Goal: Task Accomplishment & Management: Use online tool/utility

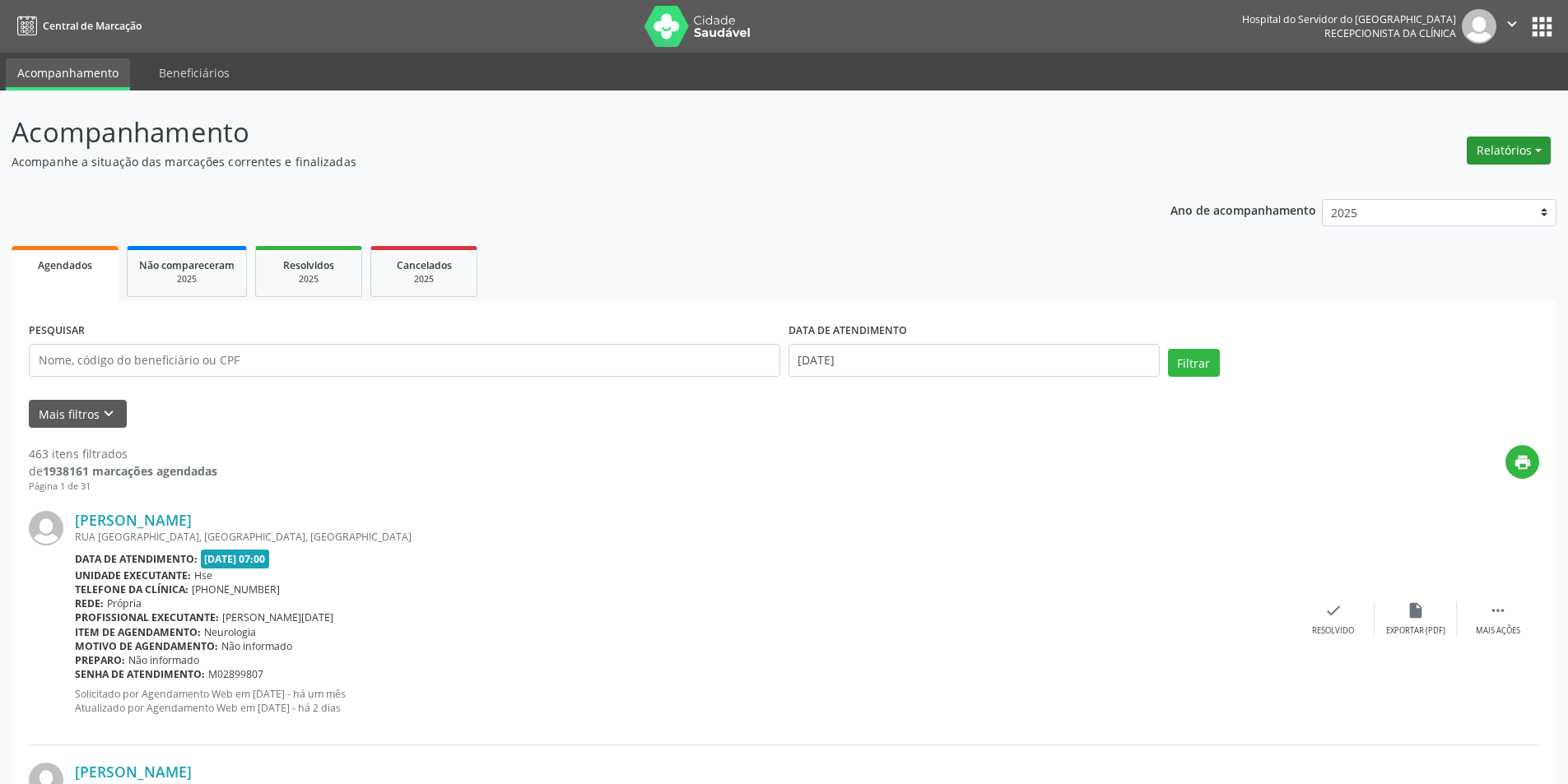
click at [1532, 150] on button "Relatórios" at bounding box center [1508, 151] width 84 height 28
click at [1477, 187] on link "Agendamentos" at bounding box center [1463, 186] width 177 height 23
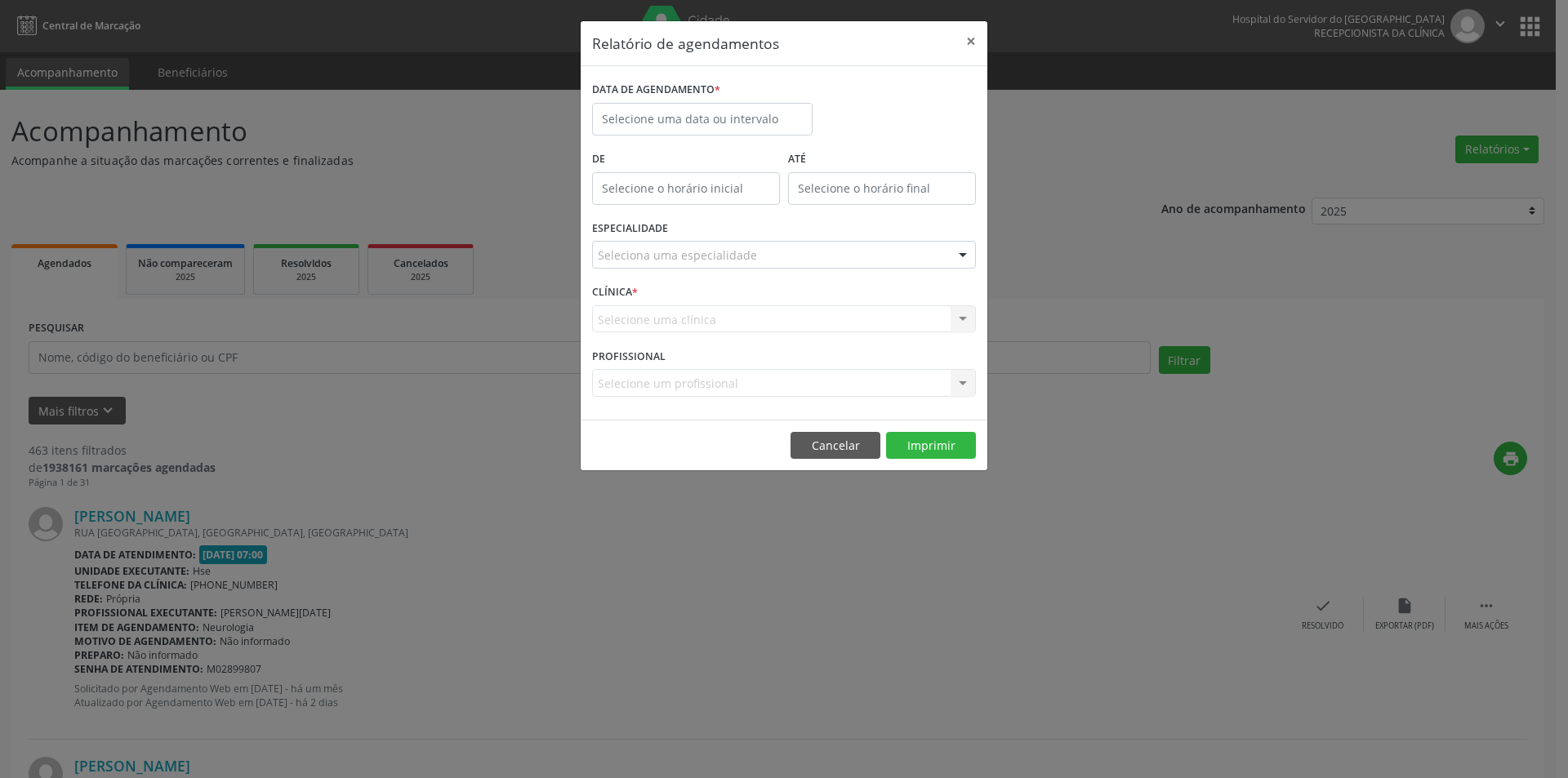
click at [706, 147] on label "De" at bounding box center [685, 159] width 188 height 25
click at [706, 128] on input "text" at bounding box center [702, 119] width 220 height 33
click at [821, 236] on span "11" at bounding box center [825, 237] width 32 height 32
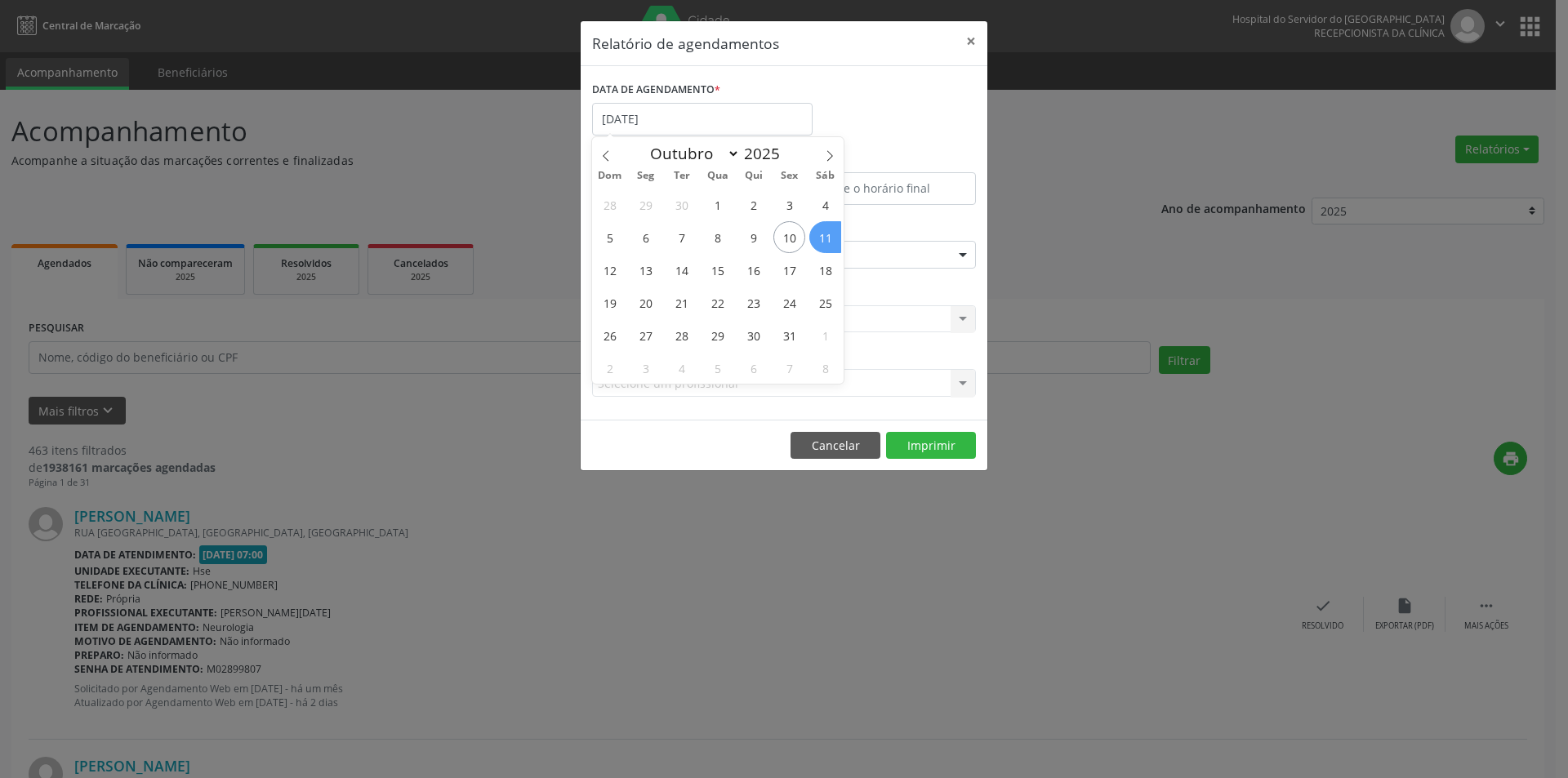
click at [821, 236] on span "11" at bounding box center [825, 237] width 32 height 32
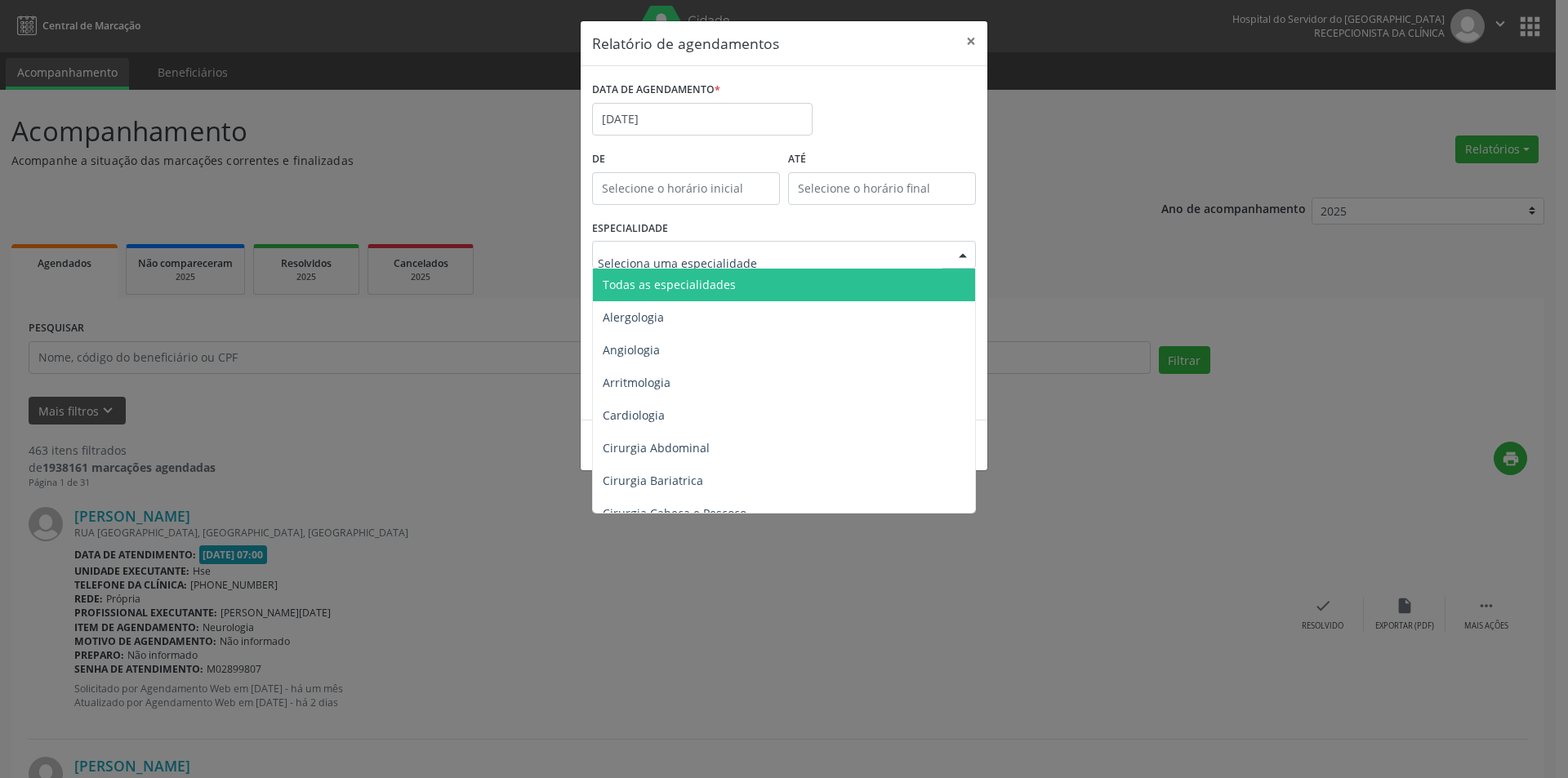
click at [714, 272] on span "Todas as especialidades" at bounding box center [785, 285] width 385 height 33
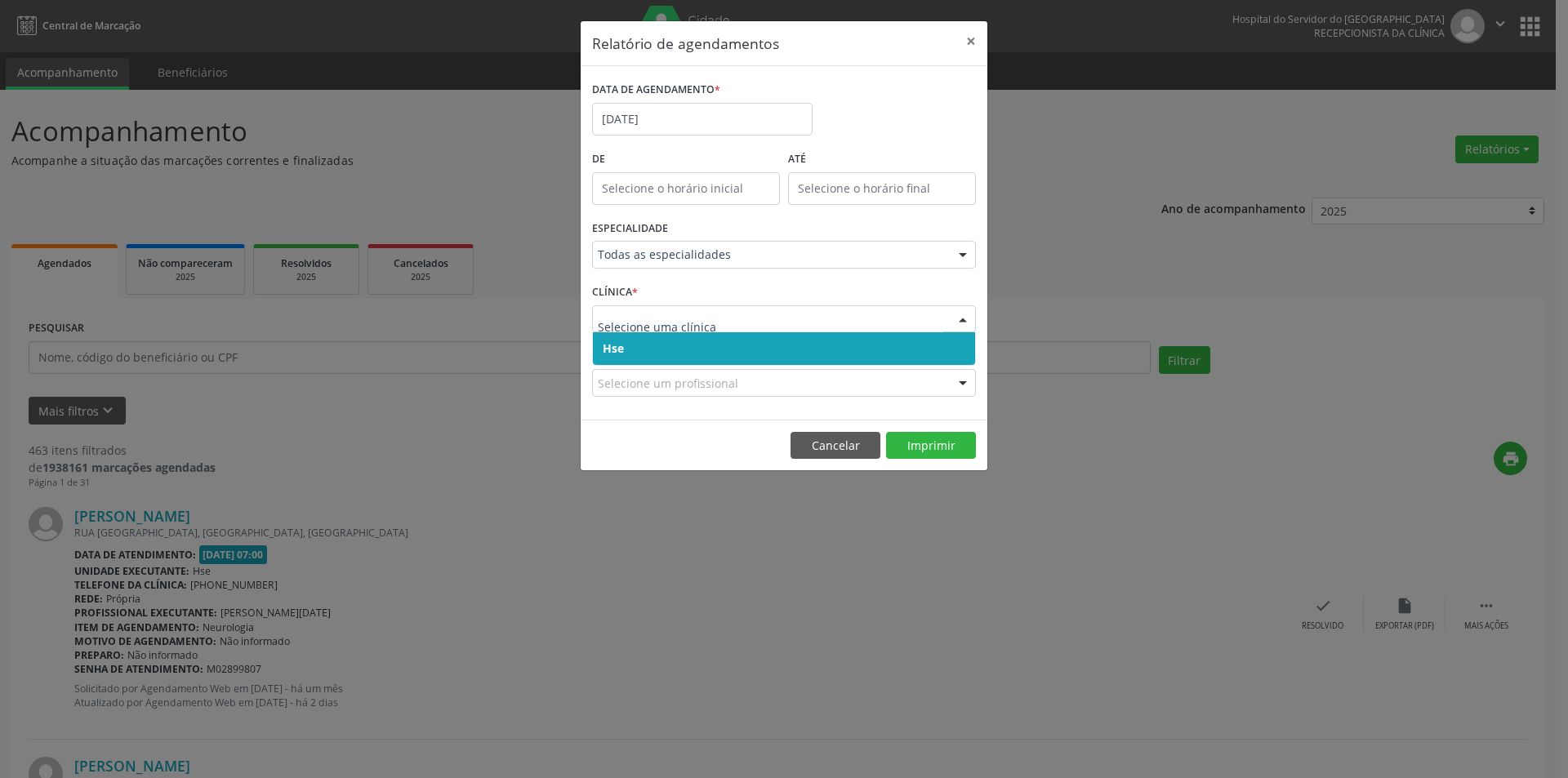
click at [702, 354] on span "Hse" at bounding box center [784, 348] width 382 height 33
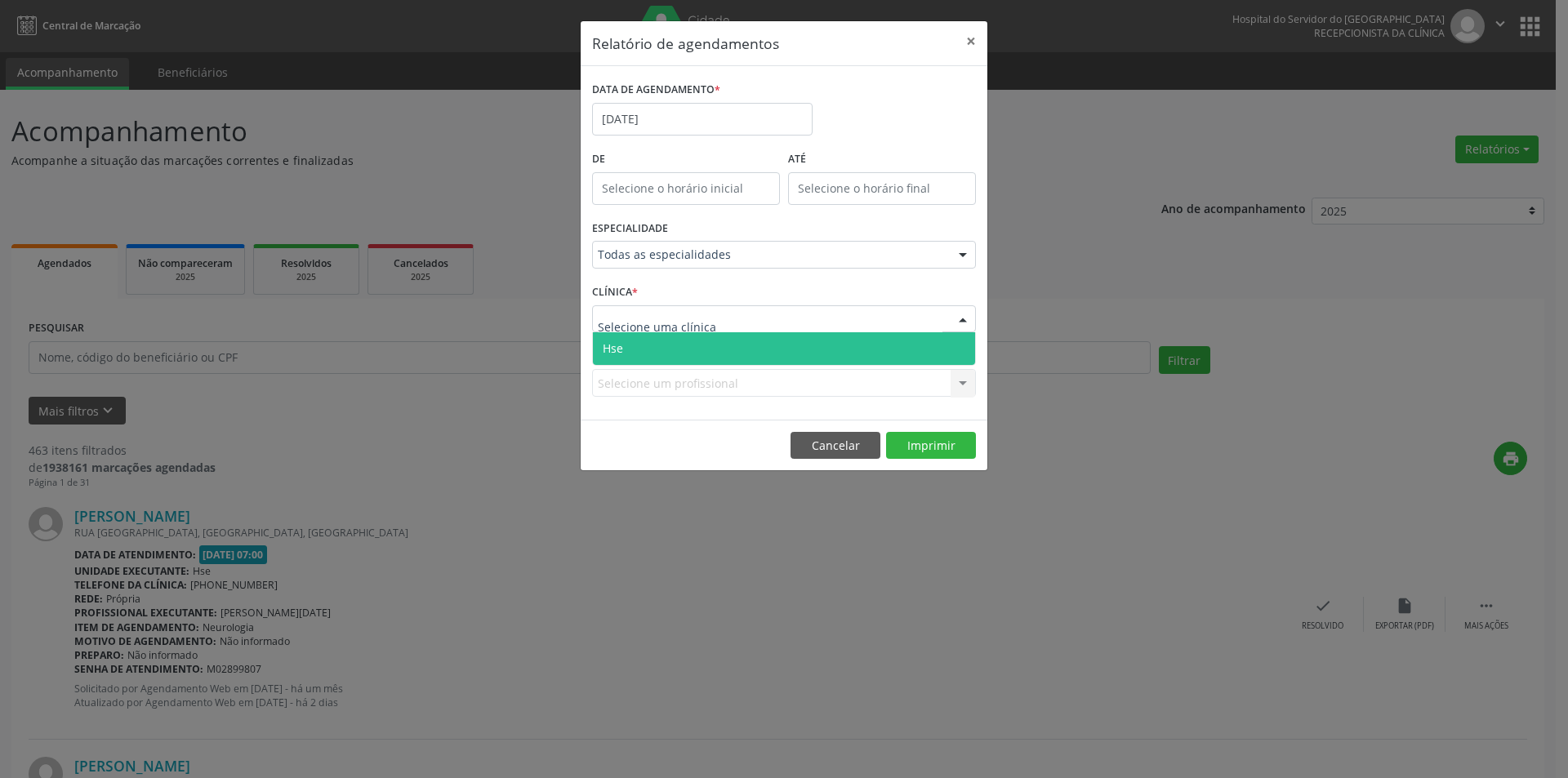
click at [705, 348] on span "Hse" at bounding box center [784, 348] width 382 height 33
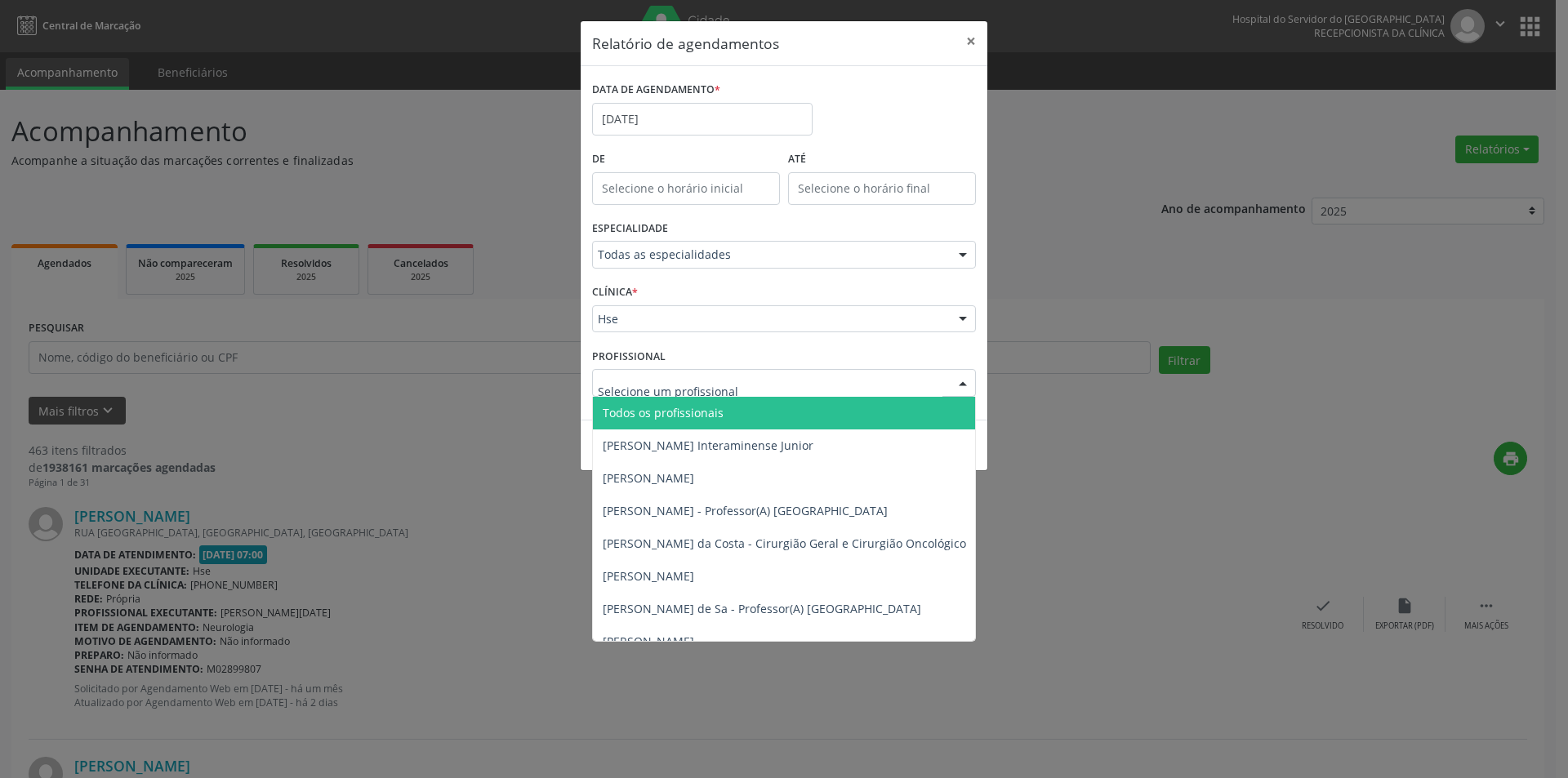
click at [746, 377] on div at bounding box center [784, 383] width 384 height 28
click at [713, 411] on span "Todos os profissionais" at bounding box center [663, 413] width 121 height 16
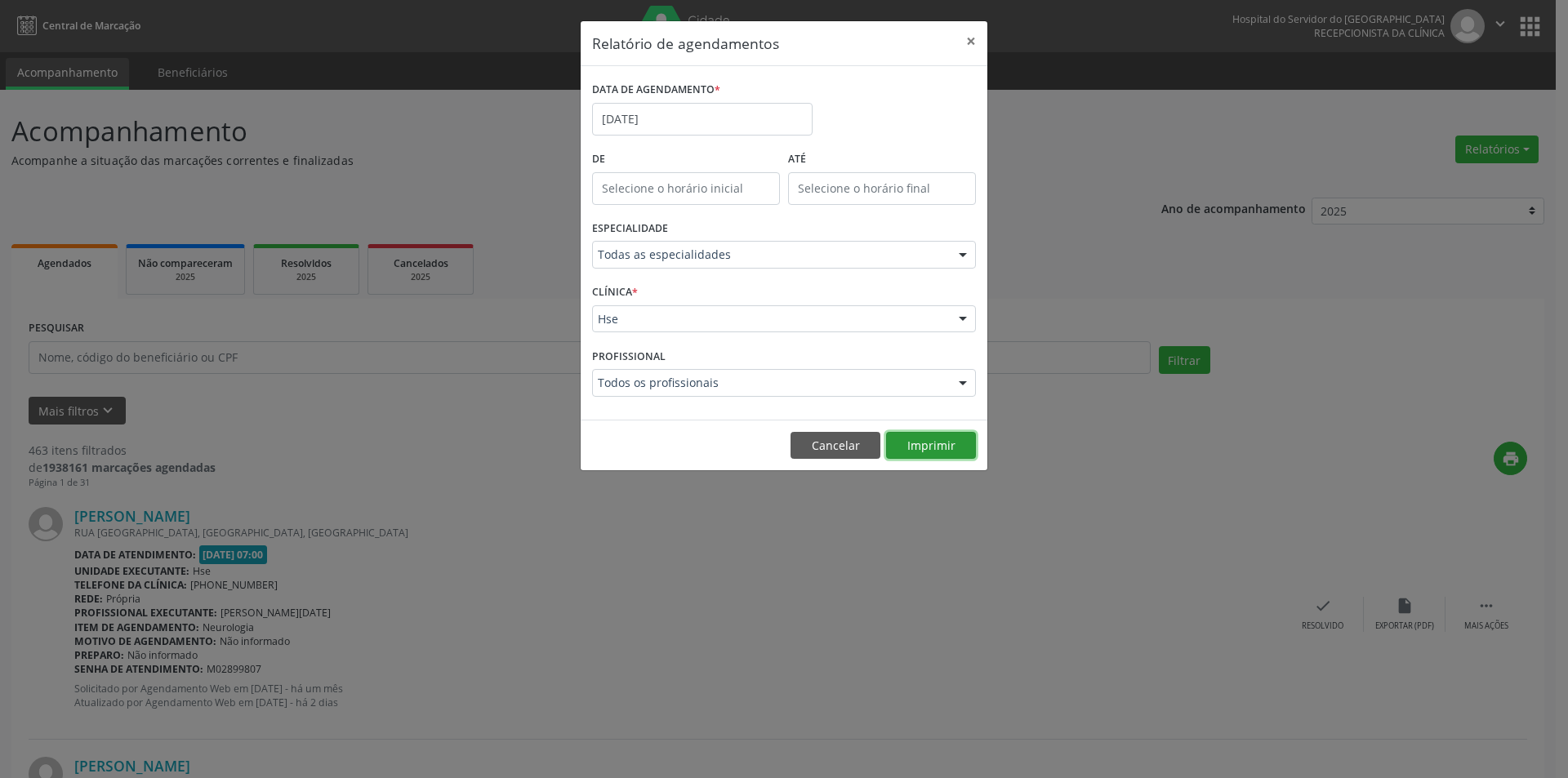
click at [915, 456] on button "Imprimir" at bounding box center [931, 446] width 90 height 28
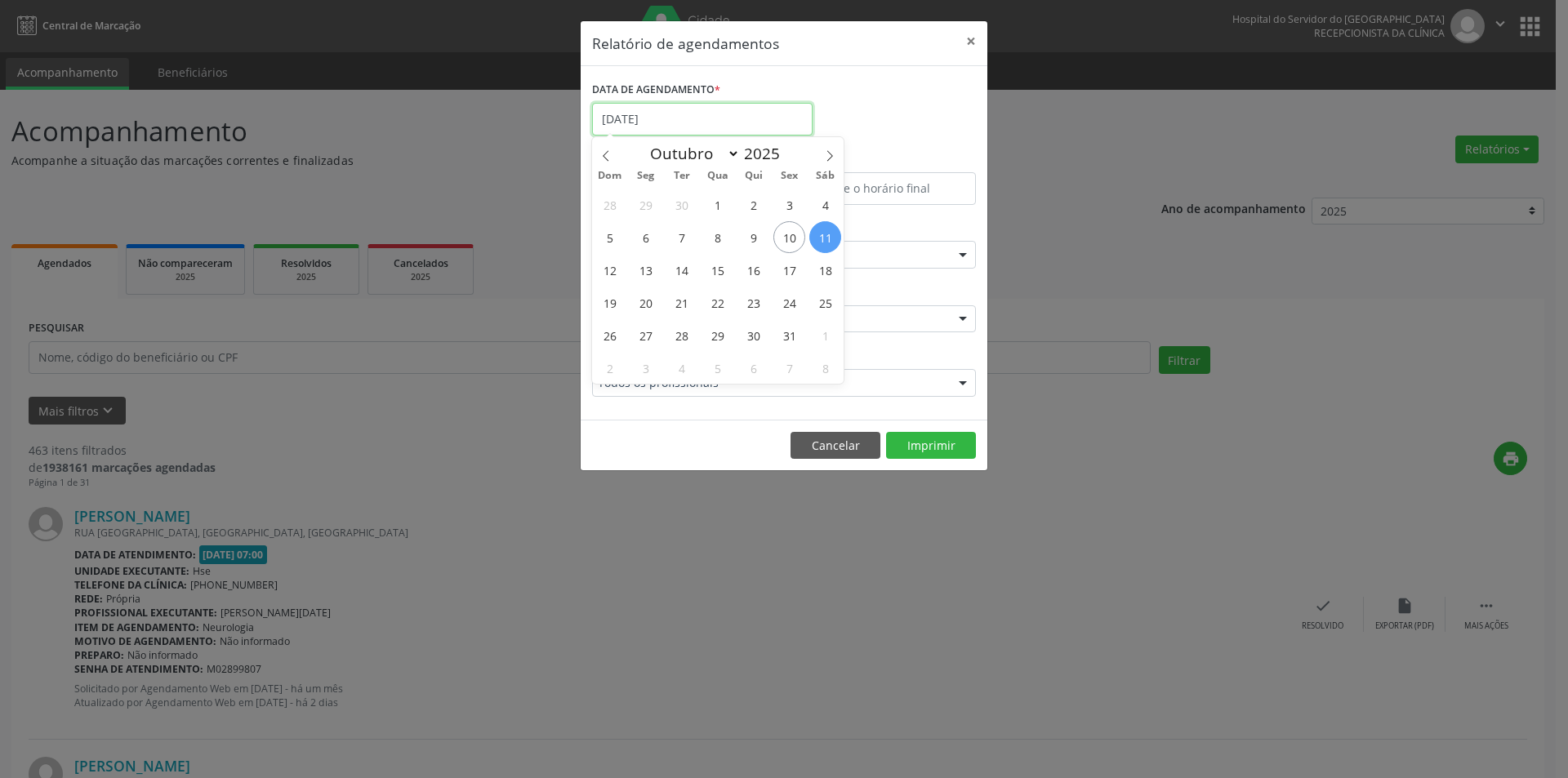
click at [629, 114] on input "[DATE]" at bounding box center [702, 119] width 220 height 33
click at [645, 274] on span "13" at bounding box center [645, 270] width 32 height 32
type input "[DATE]"
click at [645, 274] on span "13" at bounding box center [645, 270] width 32 height 32
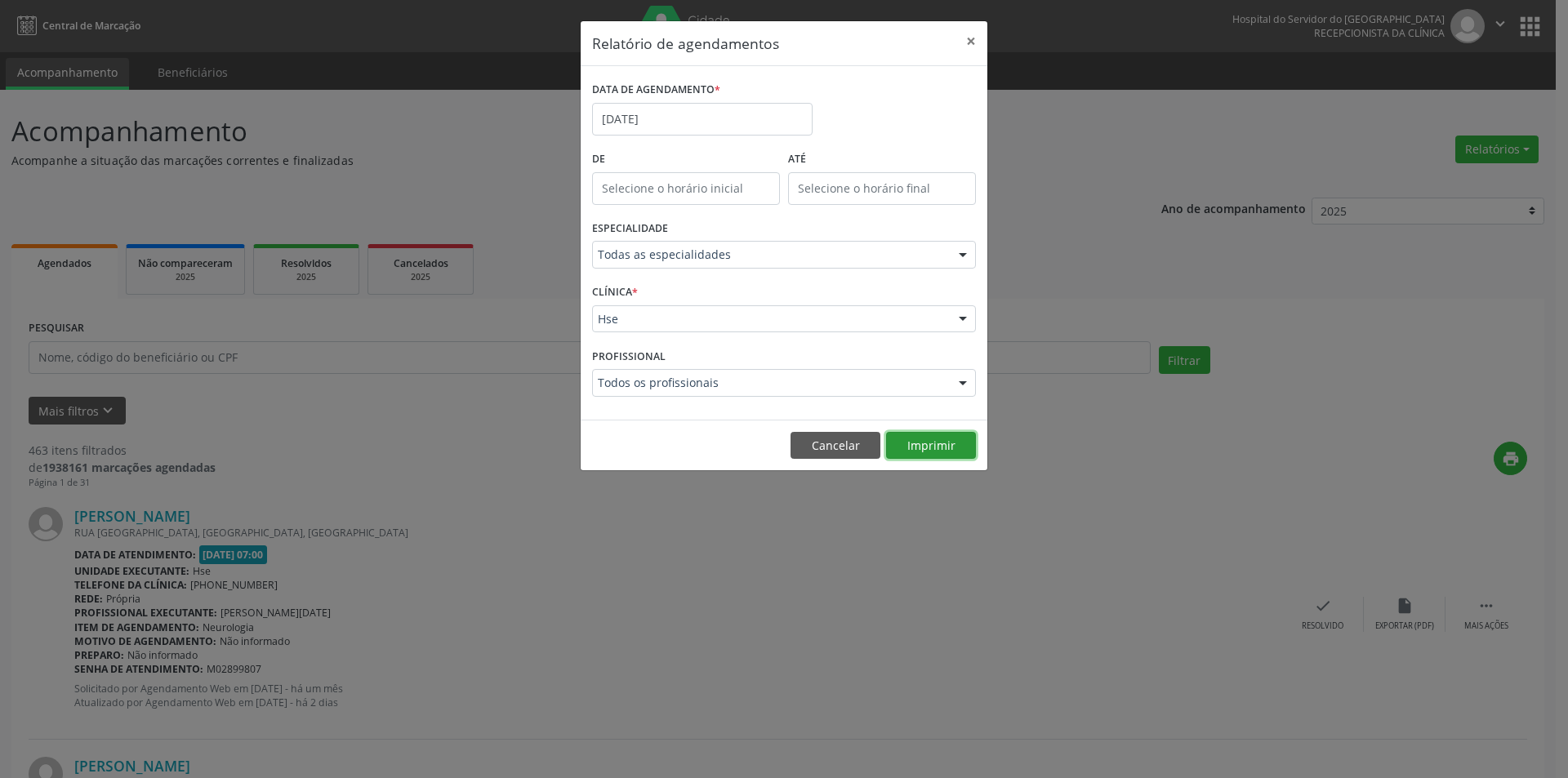
click at [945, 440] on button "Imprimir" at bounding box center [931, 446] width 90 height 28
